Goal: Information Seeking & Learning: Learn about a topic

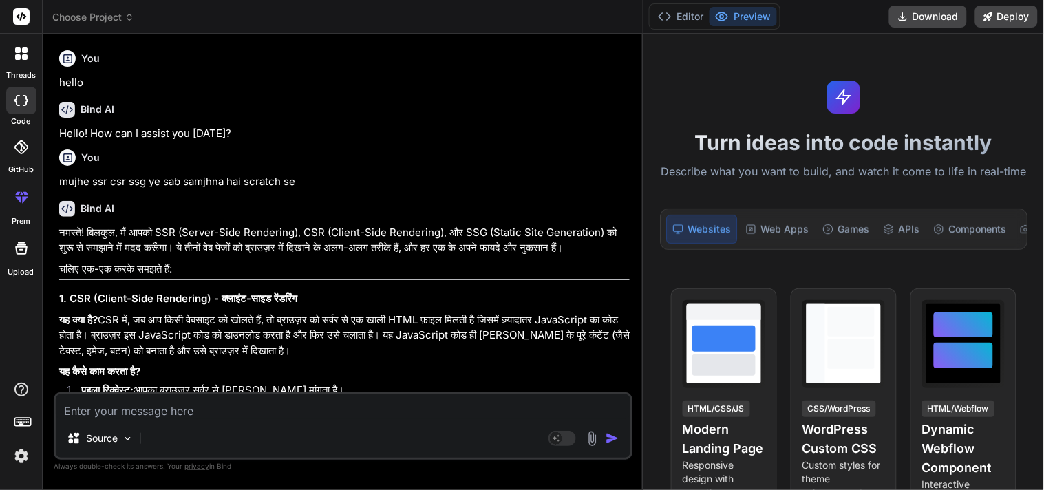
drag, startPoint x: 0, startPoint y: 0, endPoint x: 107, endPoint y: 409, distance: 423.2
click at [107, 409] on textarea at bounding box center [343, 406] width 575 height 25
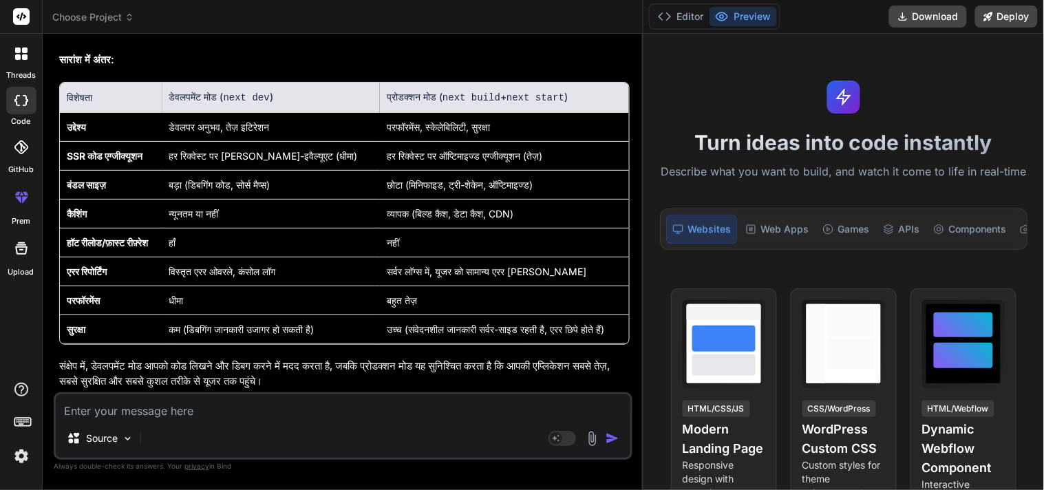
type textarea "w"
type textarea "x"
type textarea "wh"
type textarea "x"
type textarea "wha"
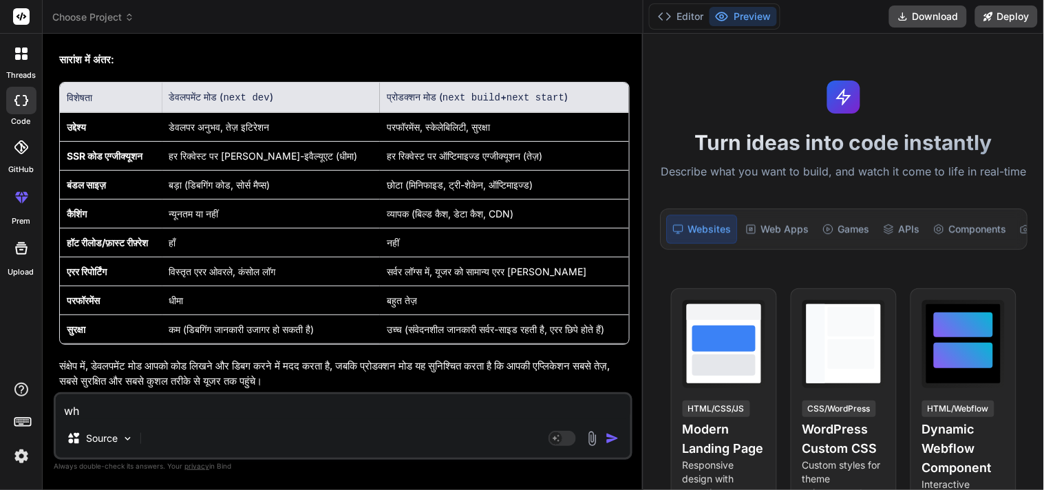
type textarea "x"
type textarea "what"
type textarea "x"
type textarea "what"
type textarea "x"
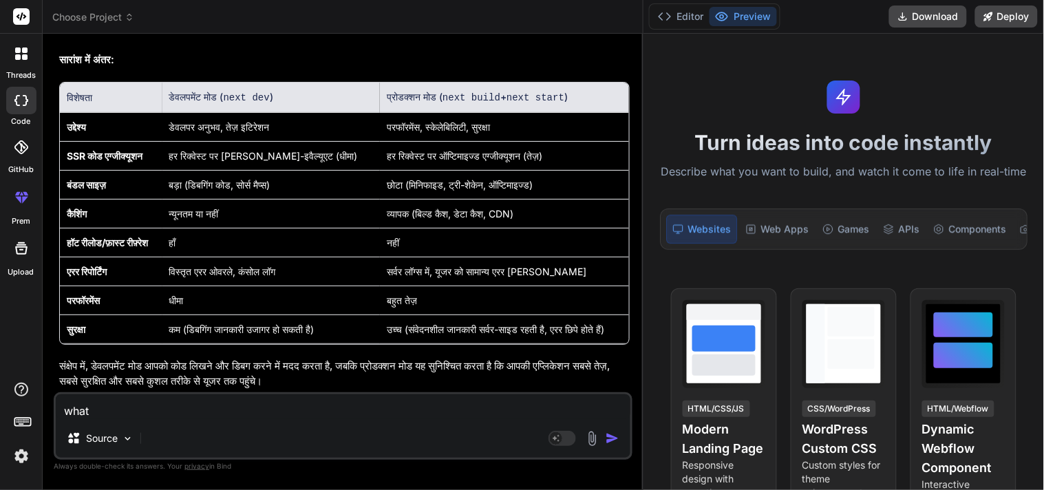
type textarea "what i"
type textarea "x"
type textarea "what is"
type textarea "x"
type textarea "what is"
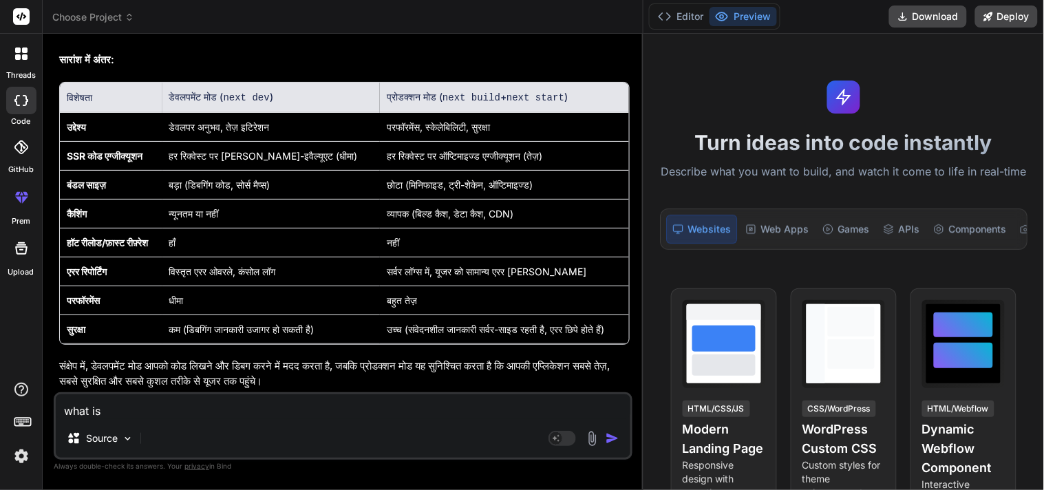
type textarea "x"
type textarea "what is I"
type textarea "x"
type textarea "what is IS"
type textarea "x"
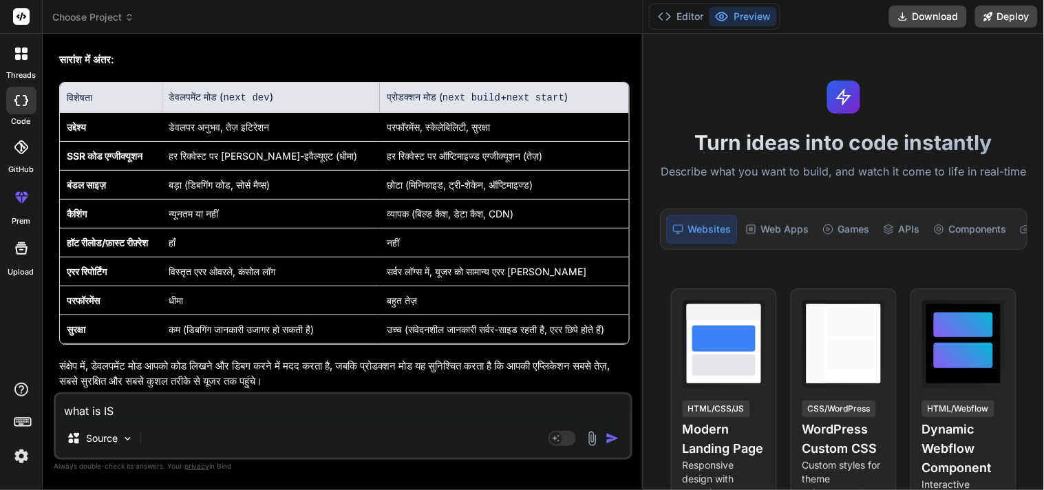
type textarea "what is ISR"
type textarea "x"
type textarea "what is ISR"
type textarea "x"
type textarea "what is ISR ?"
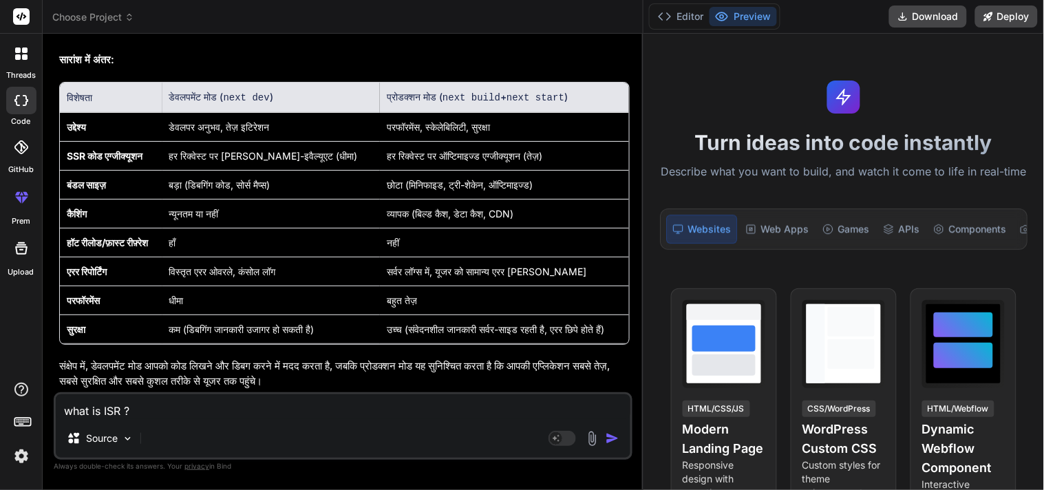
type textarea "x"
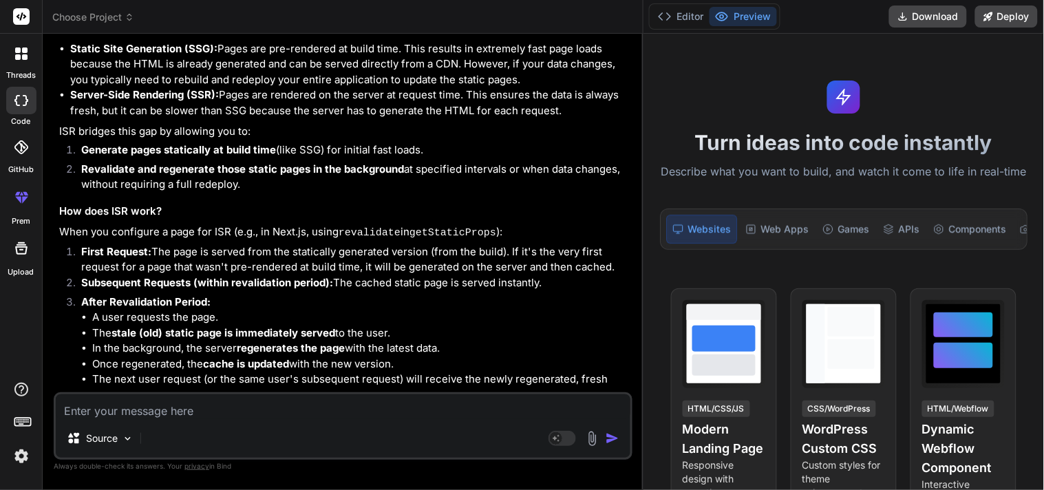
scroll to position [6447, 0]
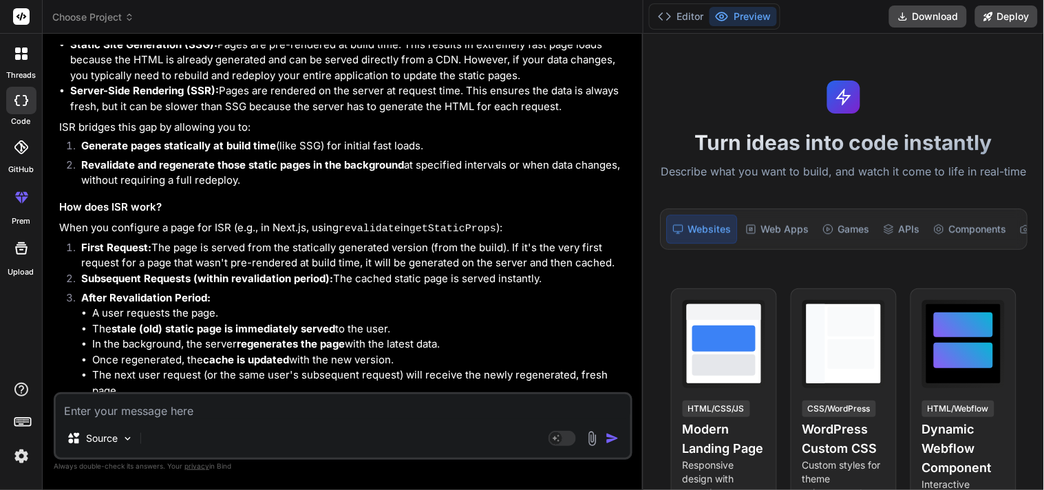
drag, startPoint x: 175, startPoint y: 127, endPoint x: 215, endPoint y: 128, distance: 40.6
drag, startPoint x: 248, startPoint y: 128, endPoint x: 469, endPoint y: 129, distance: 220.9
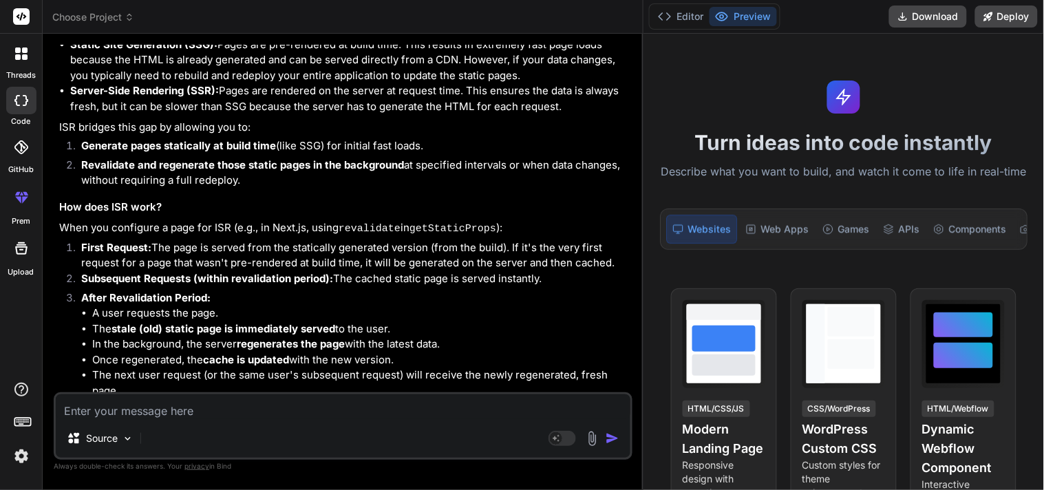
drag, startPoint x: 179, startPoint y: 147, endPoint x: 581, endPoint y: 150, distance: 402.5
click at [467, 182] on div "ISR, in the context of modern web development, most commonly stands for Increme…" at bounding box center [344, 357] width 570 height 919
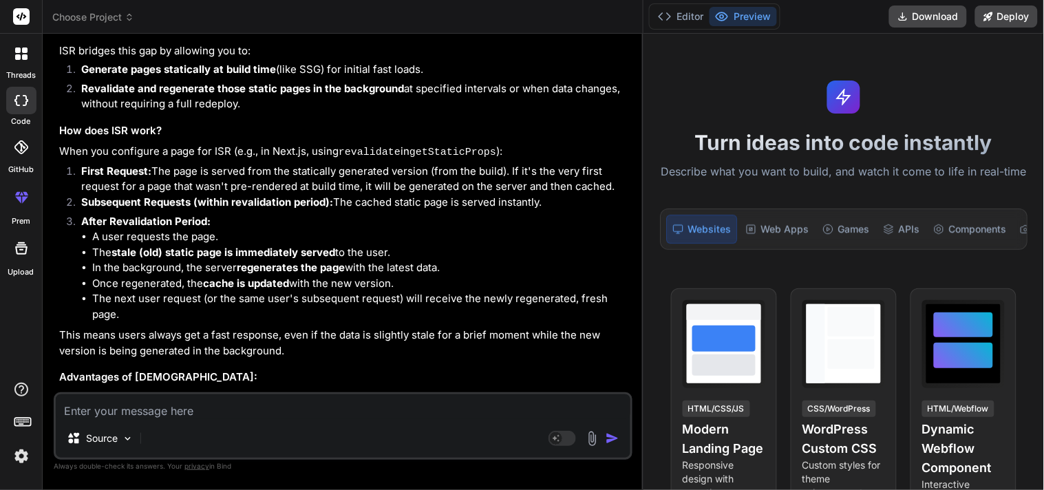
drag, startPoint x: 71, startPoint y: 203, endPoint x: 523, endPoint y: 204, distance: 452.1
drag, startPoint x: 136, startPoint y: 200, endPoint x: 514, endPoint y: 206, distance: 377.8
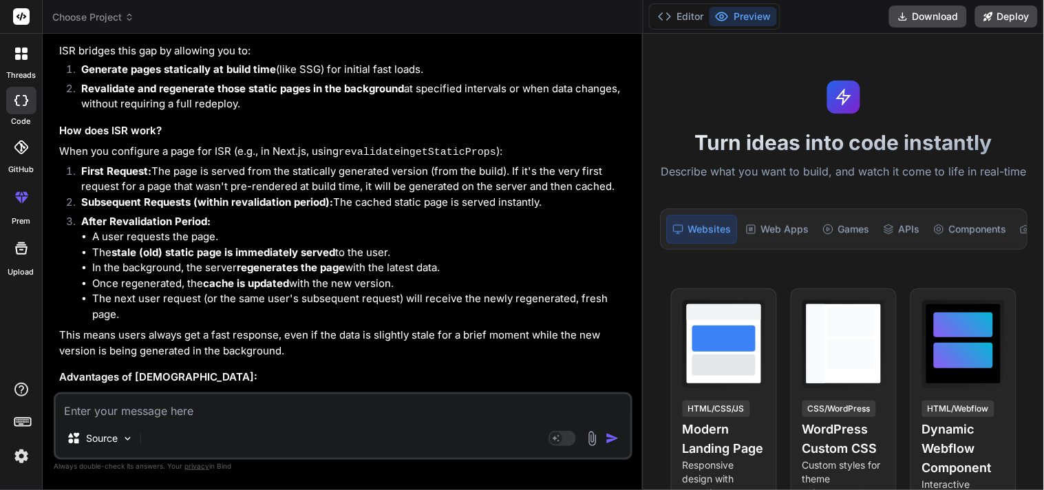
click at [445, 59] on p "ISR bridges this gap by allowing you to:" at bounding box center [344, 51] width 570 height 16
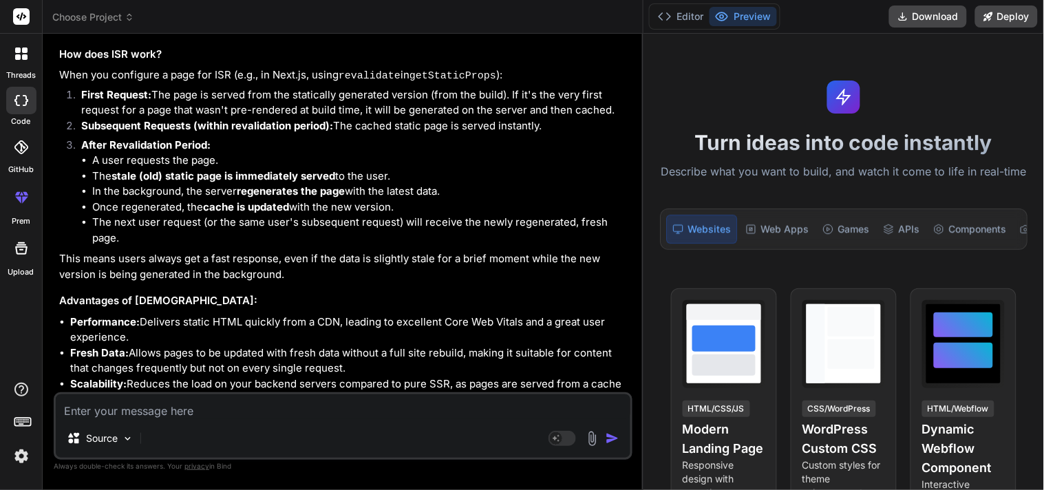
drag, startPoint x: 139, startPoint y: 175, endPoint x: 258, endPoint y: 177, distance: 119.0
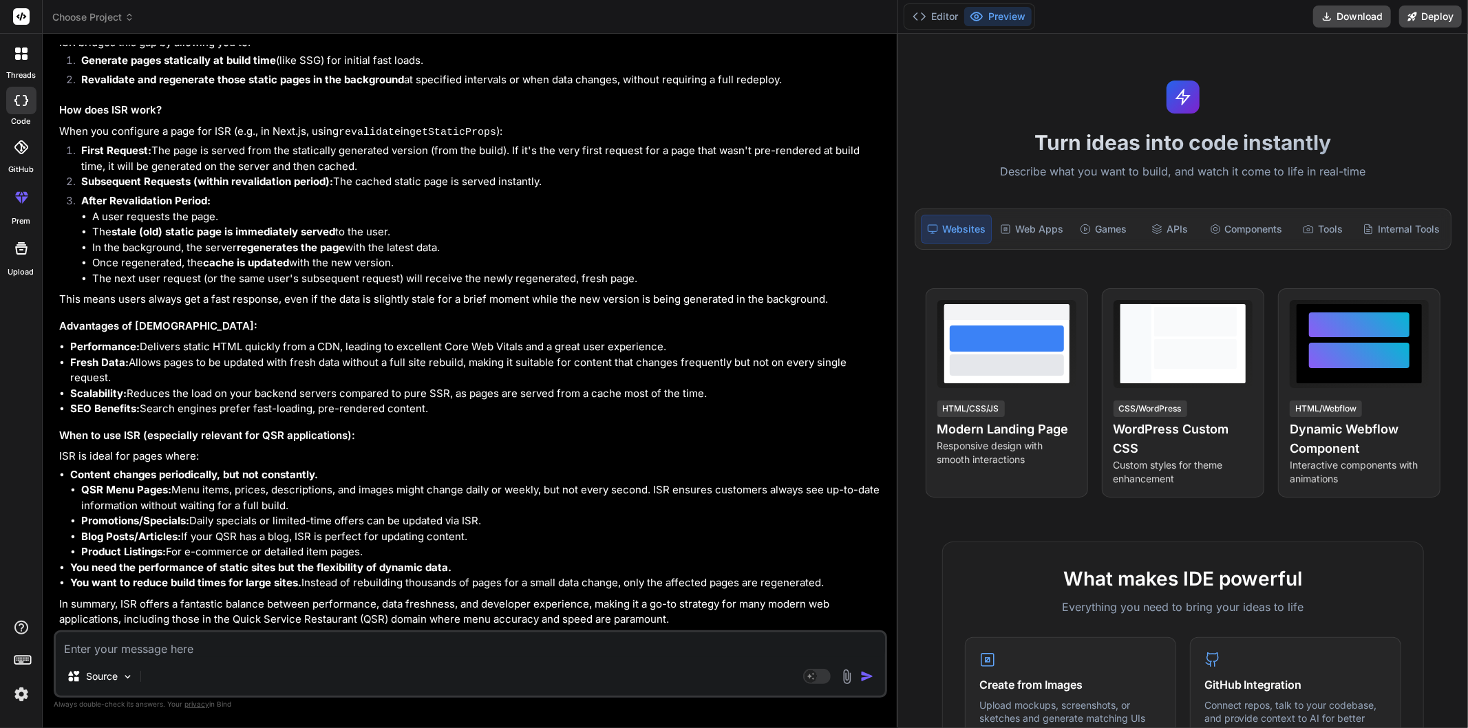
scroll to position [5969, 0]
drag, startPoint x: 111, startPoint y: 214, endPoint x: 396, endPoint y: 215, distance: 285.6
click at [396, 141] on p "When you configure a page for ISR (e.g., in Next.js, using revalidate in getSta…" at bounding box center [471, 132] width 825 height 17
click at [274, 174] on li "First Request: The page is served from the statically generated version (from t…" at bounding box center [477, 158] width 814 height 31
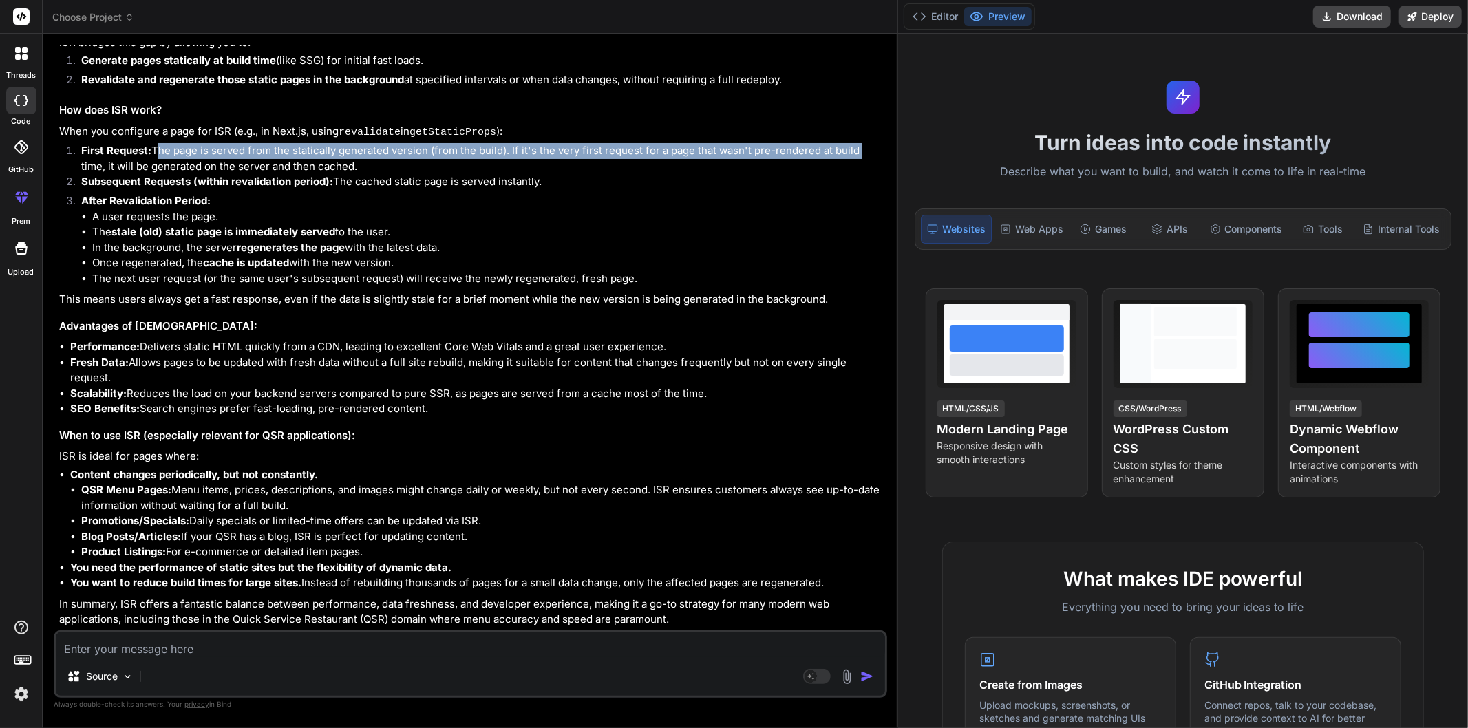
drag, startPoint x: 156, startPoint y: 229, endPoint x: 864, endPoint y: 235, distance: 708.1
click at [864, 174] on li "First Request: The page is served from the statically generated version (from t…" at bounding box center [477, 158] width 814 height 31
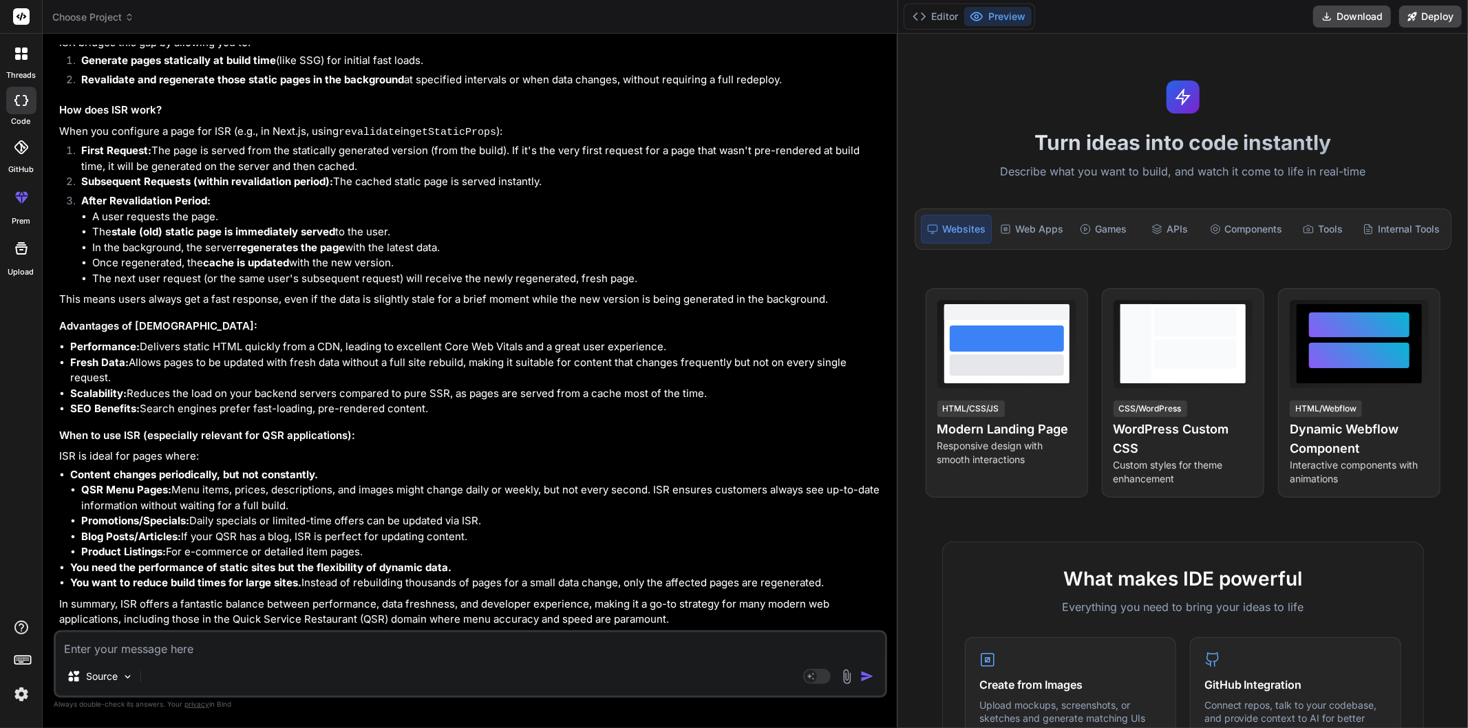
click at [574, 281] on li "After Revalidation Period: A user requests the page. The stale (old) static pag…" at bounding box center [477, 239] width 814 height 93
drag, startPoint x: 106, startPoint y: 243, endPoint x: 358, endPoint y: 246, distance: 251.9
click at [358, 174] on li "First Request: The page is served from the statically generated version (from t…" at bounding box center [477, 158] width 814 height 31
click at [387, 174] on li "First Request: The page is served from the statically generated version (from t…" at bounding box center [477, 158] width 814 height 31
click at [312, 285] on li "After Revalidation Period: A user requests the page. The stale (old) static pag…" at bounding box center [477, 239] width 814 height 93
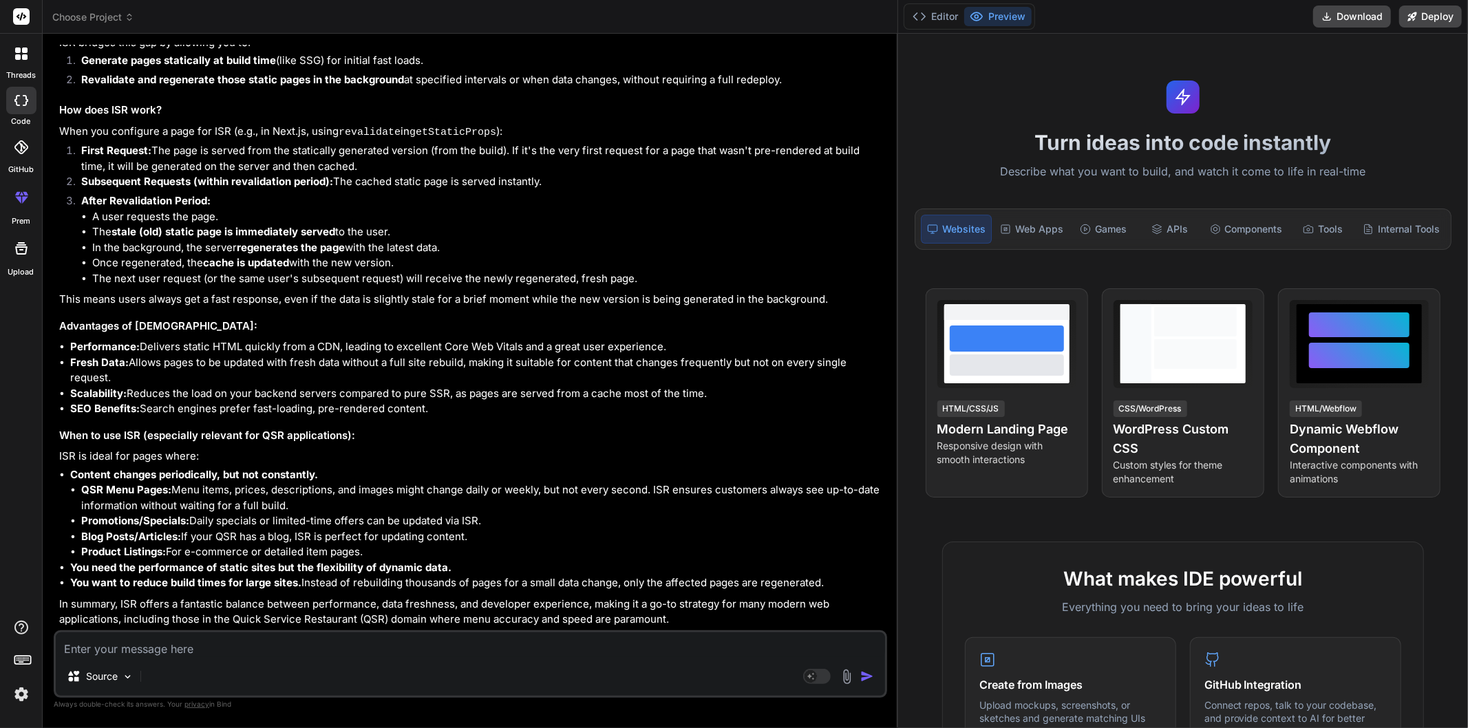
drag, startPoint x: 334, startPoint y: 263, endPoint x: 606, endPoint y: 262, distance: 271.8
click at [568, 193] on li "Subsequent Requests (within revalidation period): The cached static page is ser…" at bounding box center [477, 183] width 814 height 19
click at [652, 193] on li "Subsequent Requests (within revalidation period): The cached static page is ser…" at bounding box center [477, 183] width 814 height 19
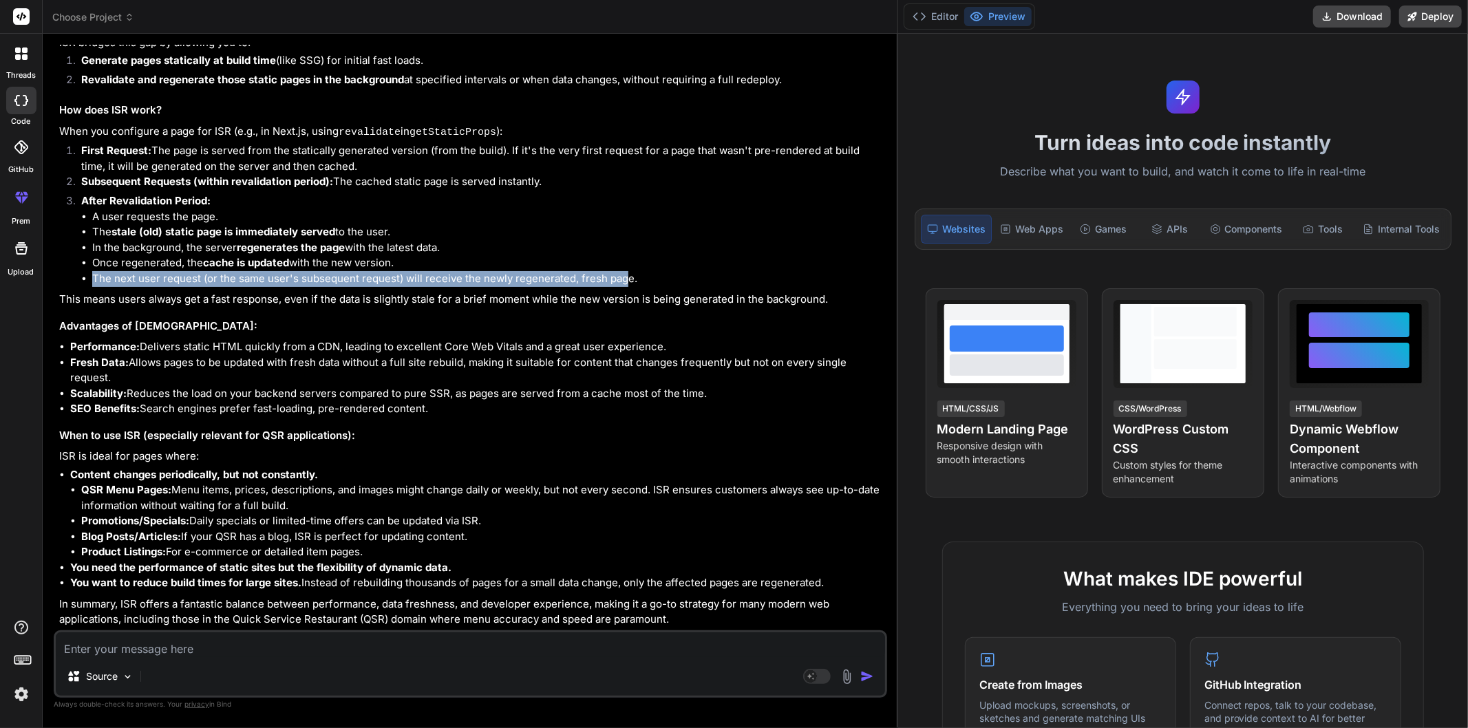
drag, startPoint x: 93, startPoint y: 356, endPoint x: 623, endPoint y: 356, distance: 529.8
click at [623, 287] on li "The next user request (or the same user's subsequent request) will receive the …" at bounding box center [488, 279] width 792 height 16
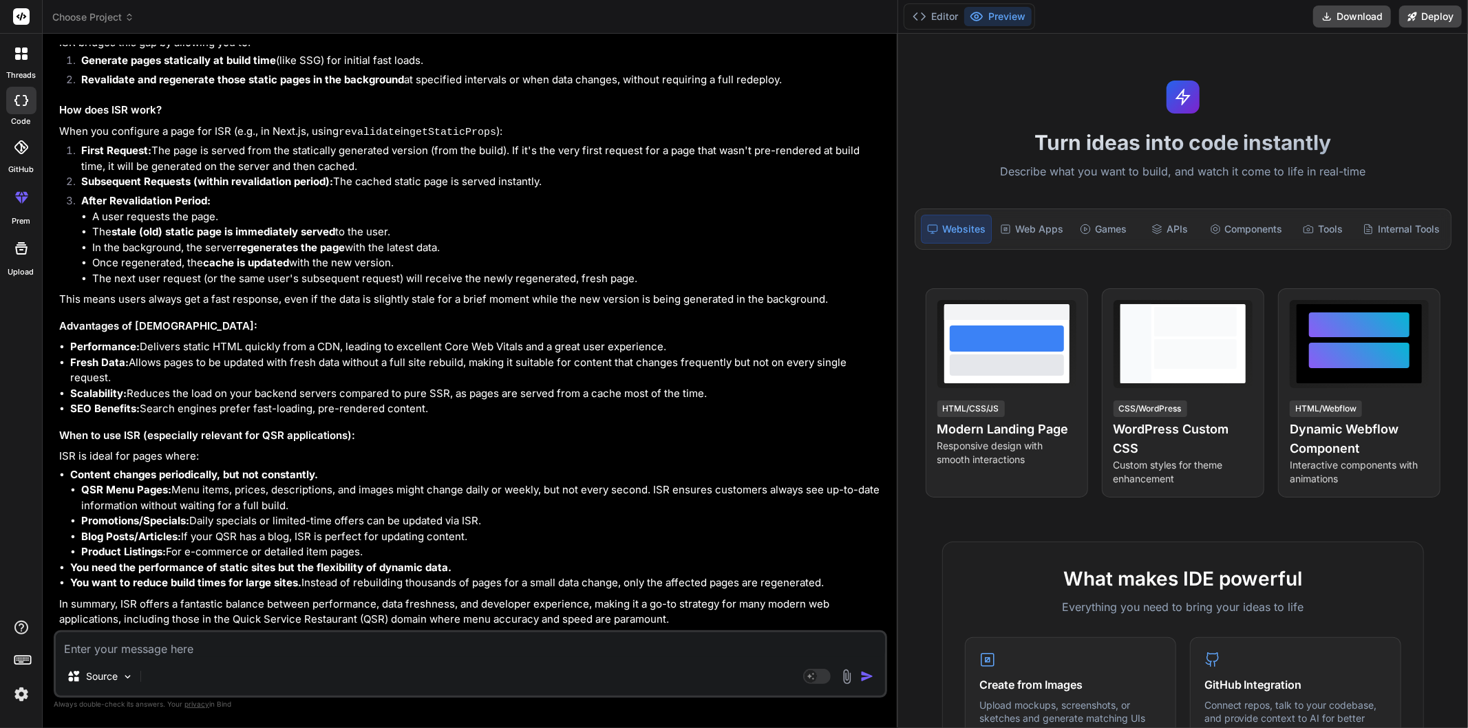
click at [685, 256] on li "In the background, the server regenerates the page with the latest data." at bounding box center [488, 248] width 792 height 16
type textarea "x"
